Goal: Information Seeking & Learning: Learn about a topic

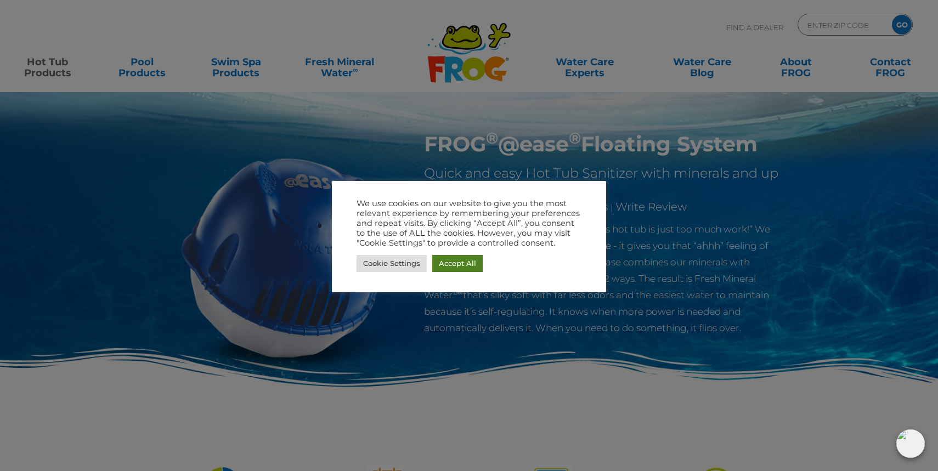
click at [459, 272] on link "Accept All" at bounding box center [457, 263] width 50 height 17
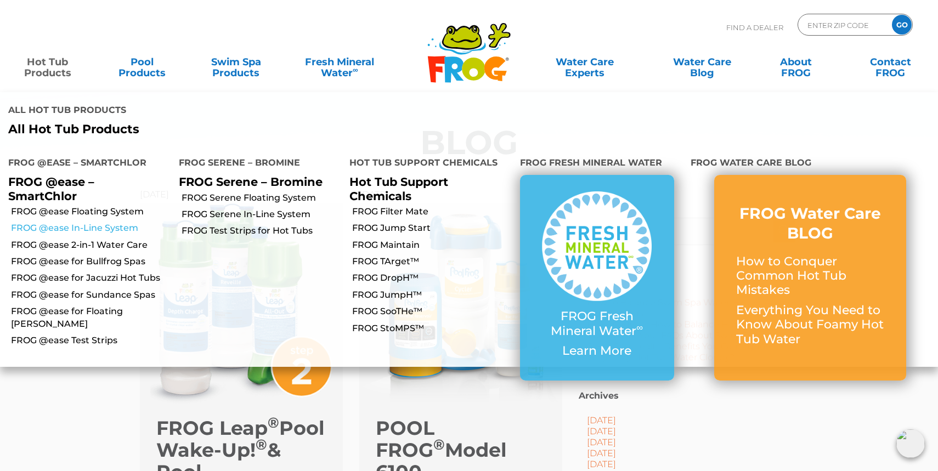
click at [55, 222] on link "FROG @ease In-Line System" at bounding box center [91, 228] width 160 height 12
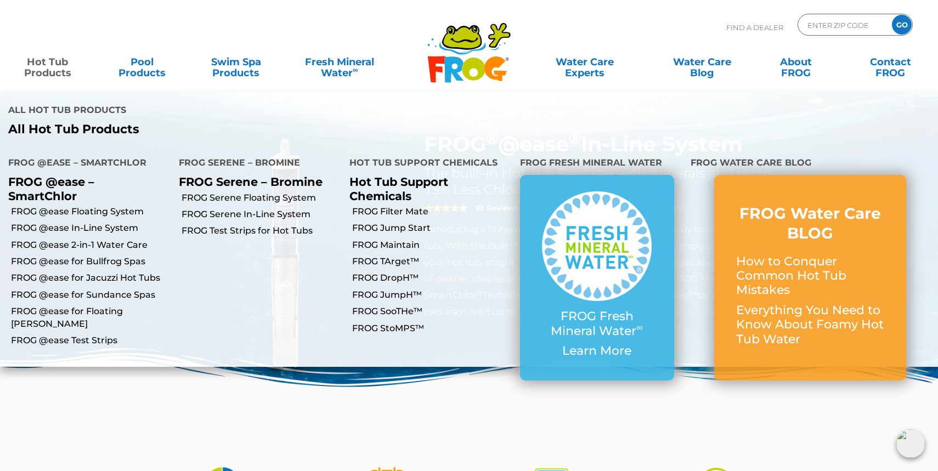
click at [49, 66] on link "Hot Tub Products" at bounding box center [48, 62] width 74 height 22
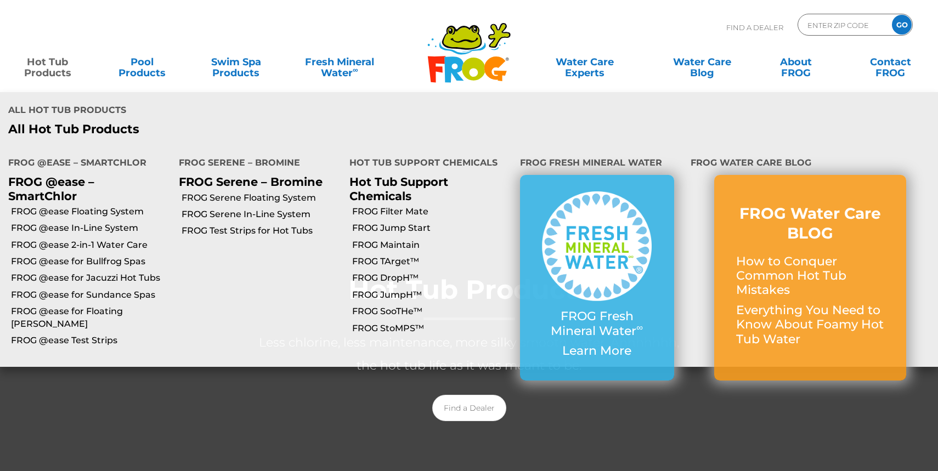
click at [48, 59] on link "Hot Tub Products" at bounding box center [48, 62] width 74 height 22
click at [82, 239] on link "FROG @ease 2-in-1 Water Care" at bounding box center [91, 245] width 160 height 12
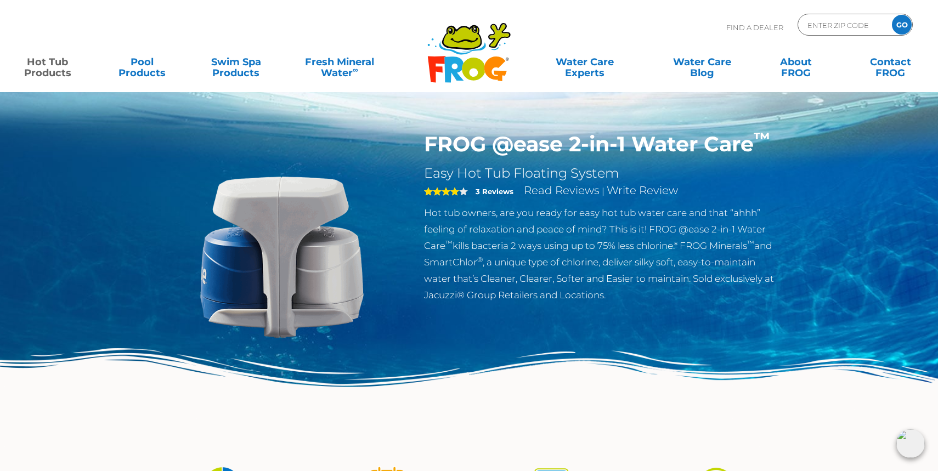
click at [764, 151] on h1 "FROG @ease 2-in-1 Water Care ™" at bounding box center [603, 144] width 358 height 25
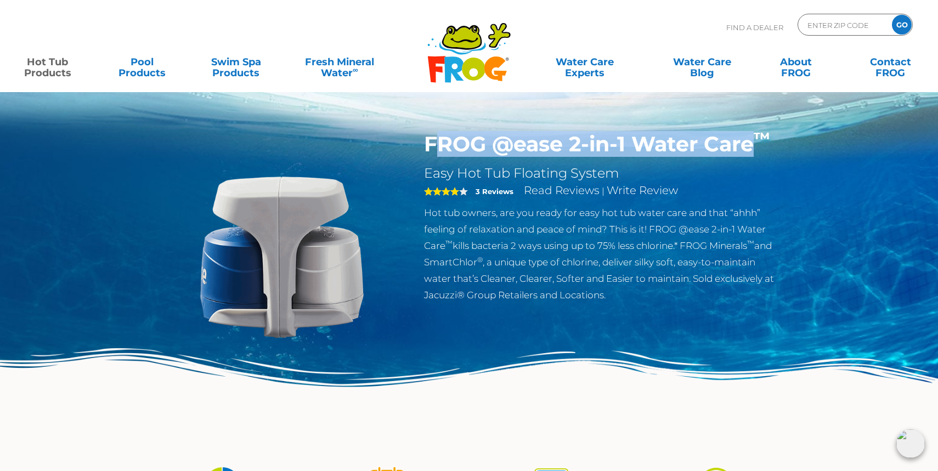
drag, startPoint x: 759, startPoint y: 144, endPoint x: 427, endPoint y: 141, distance: 332.5
click at [427, 141] on h1 "FROG @ease 2-in-1 Water Care ™" at bounding box center [603, 144] width 358 height 25
copy h1 "FROG @ease 2-in-1 Water Care"
